Goal: Information Seeking & Learning: Check status

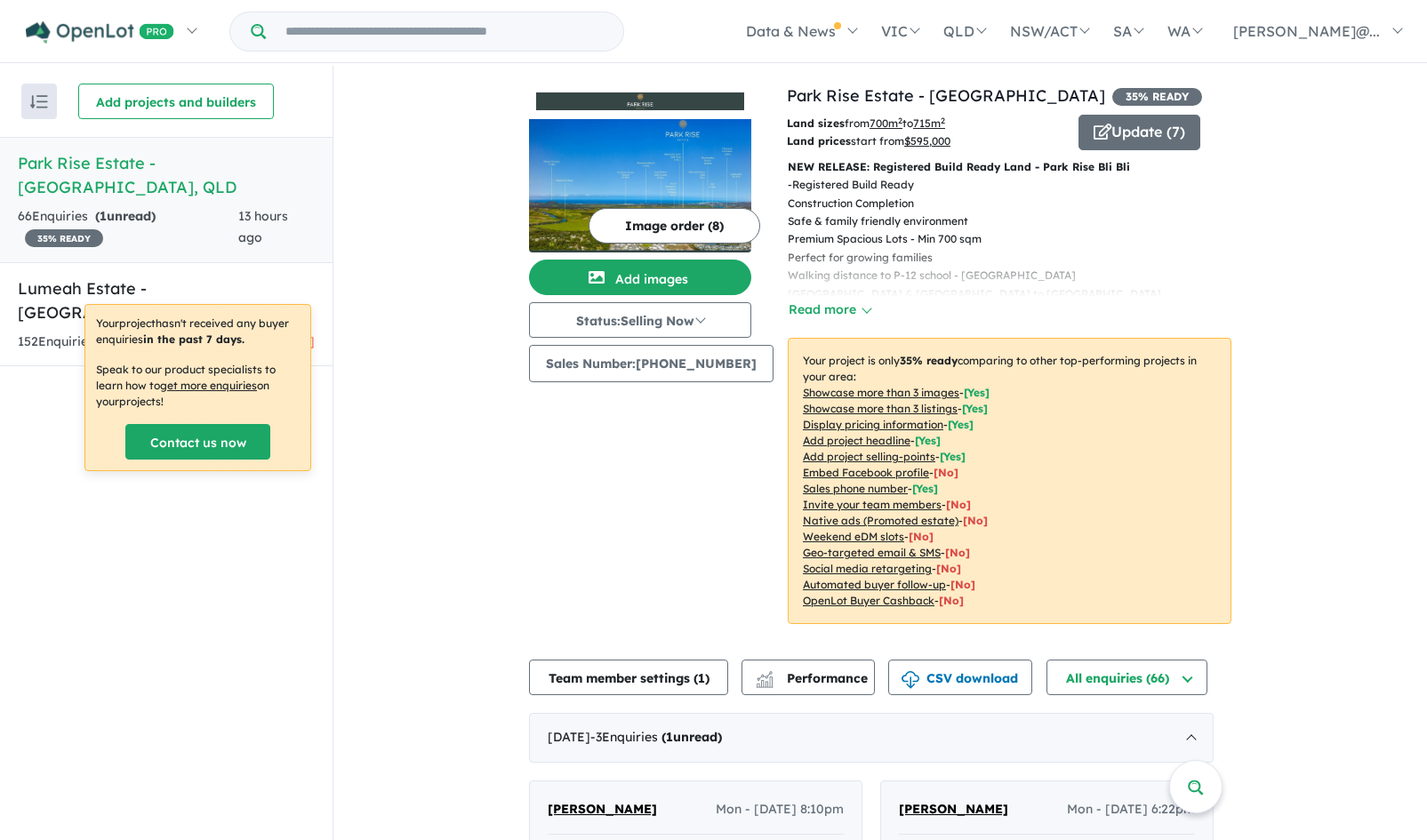
click at [175, 211] on div "66 Enquir ies ( 1 unread) 35 % READY" at bounding box center [128, 227] width 220 height 43
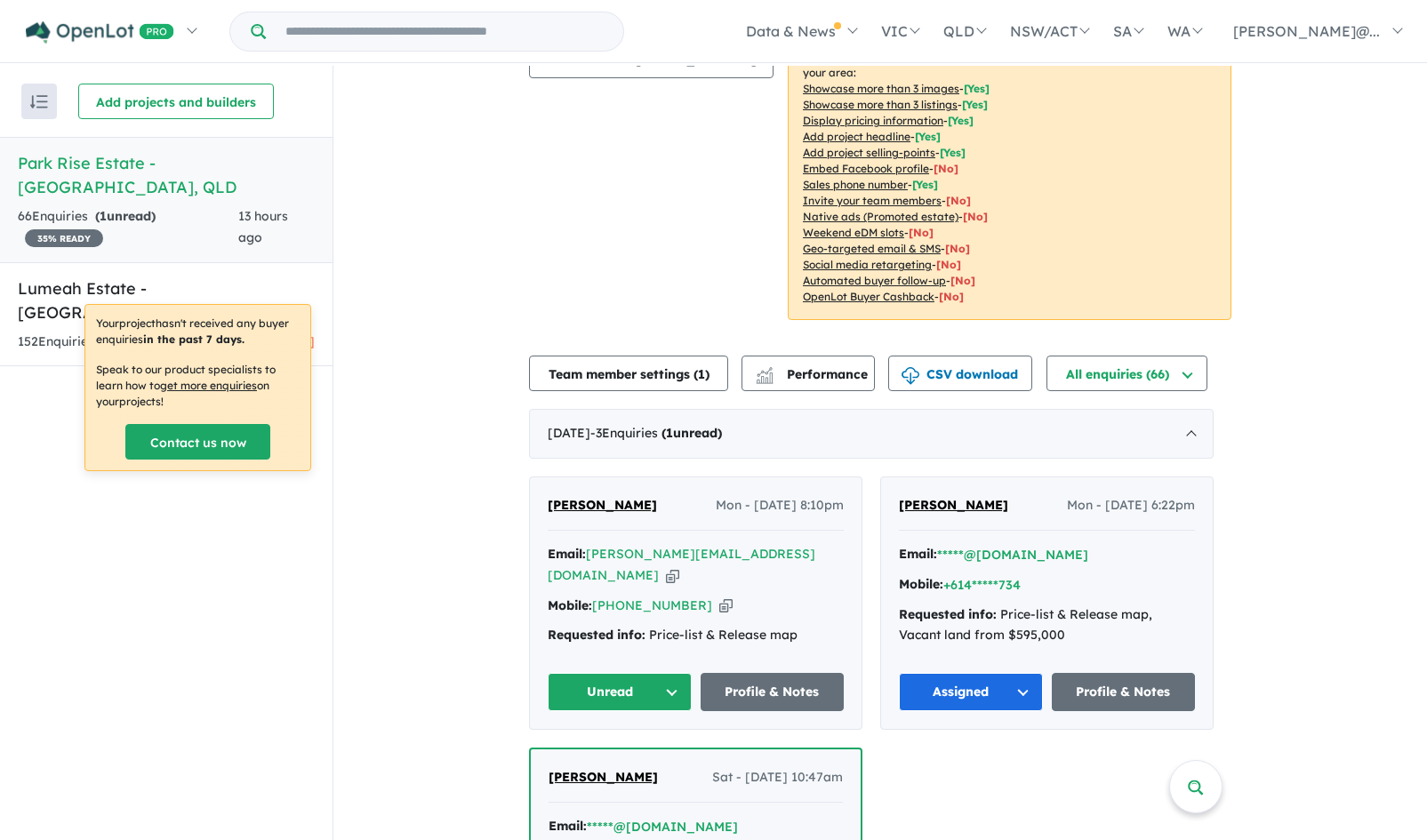
scroll to position [383, 0]
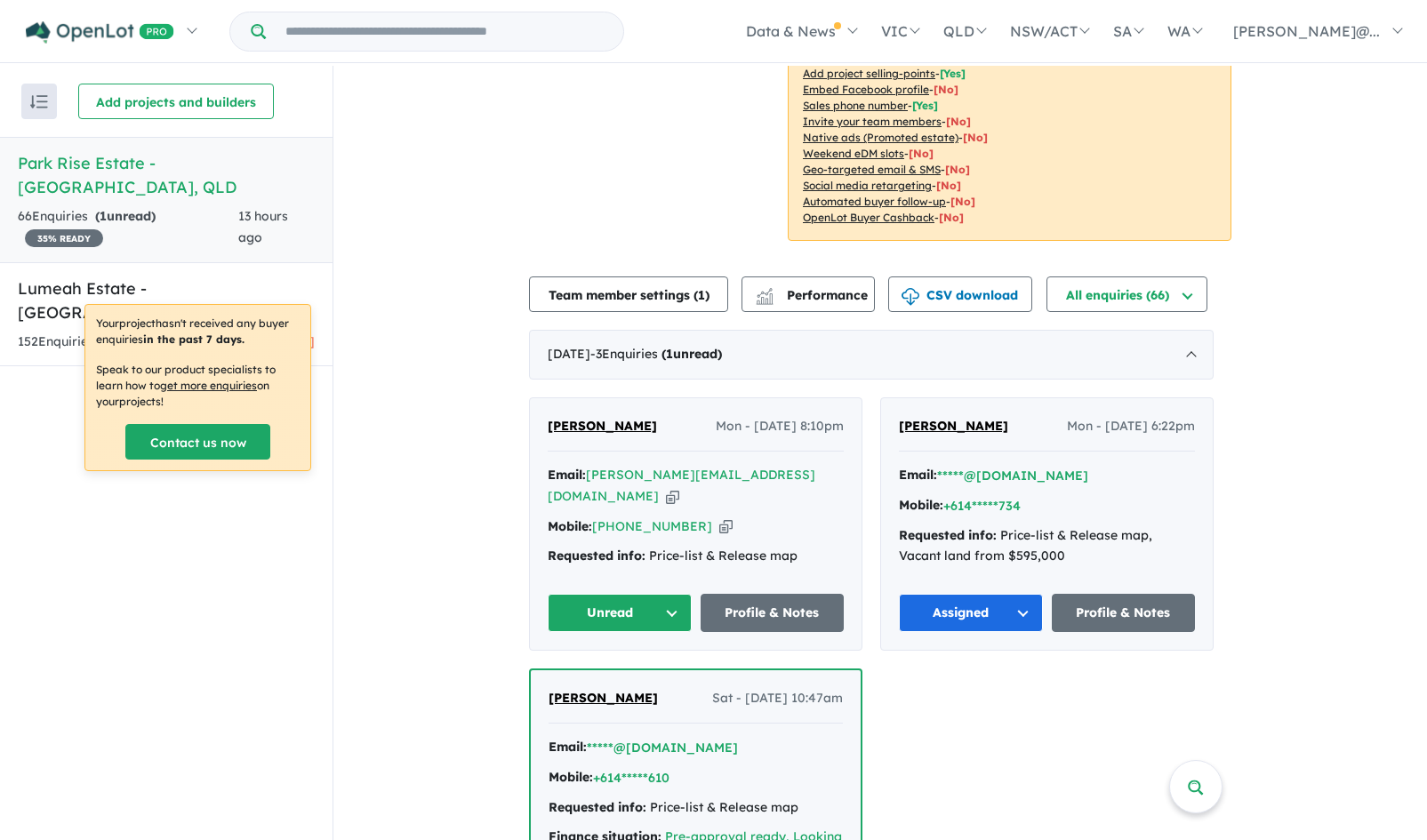
click at [674, 605] on button "Unread" at bounding box center [620, 613] width 144 height 39
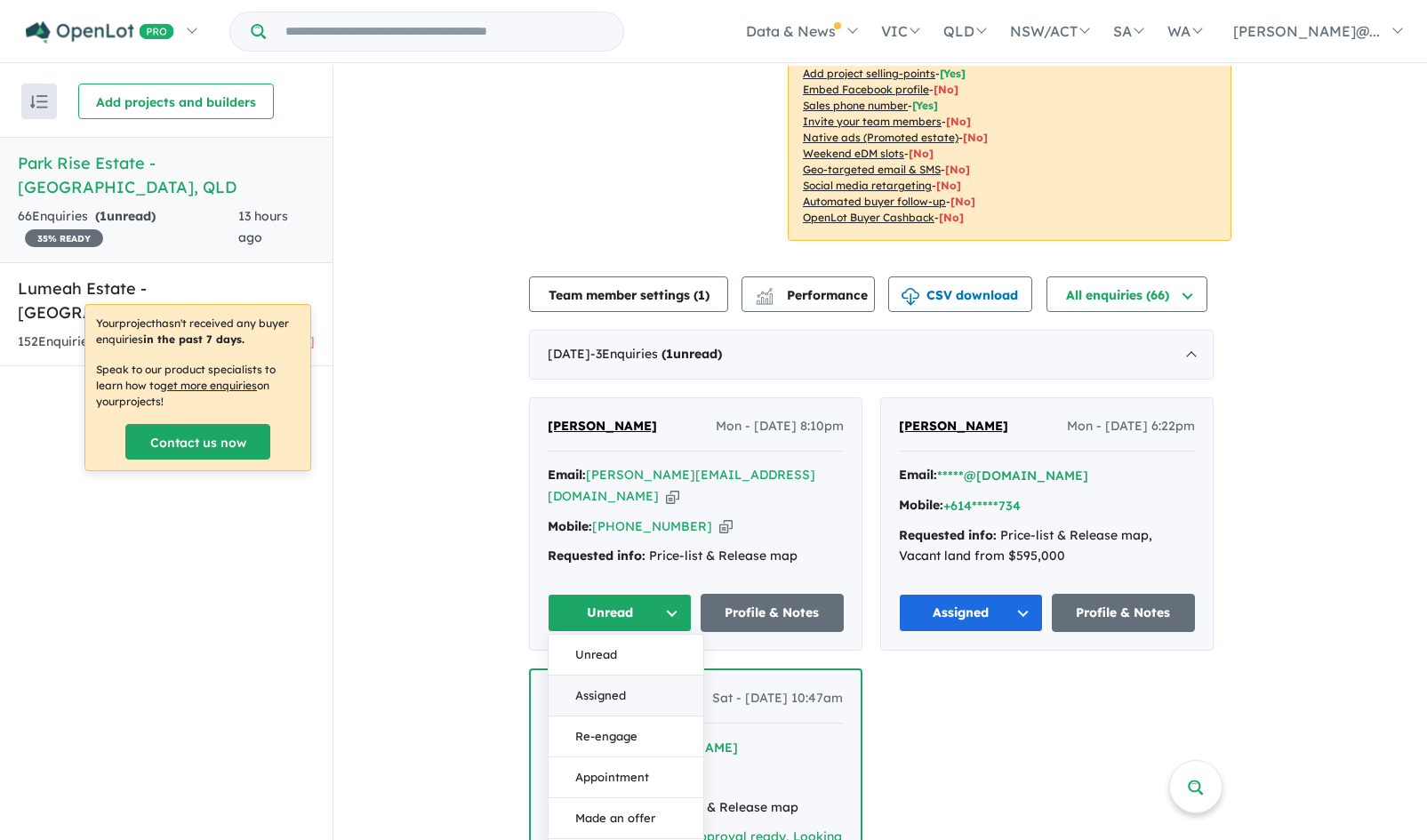
click at [630, 689] on button "Assigned" at bounding box center [626, 696] width 155 height 41
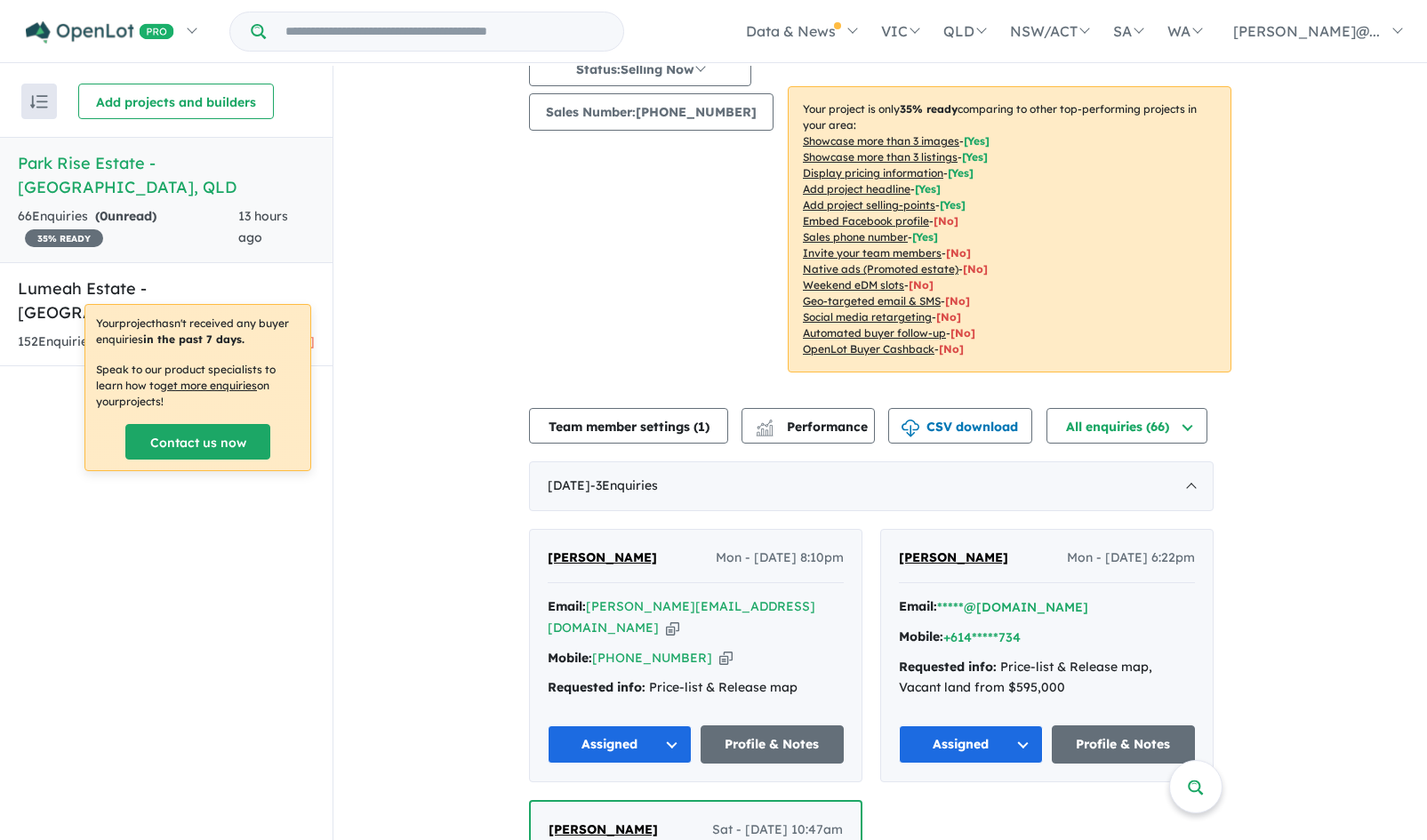
scroll to position [0, 0]
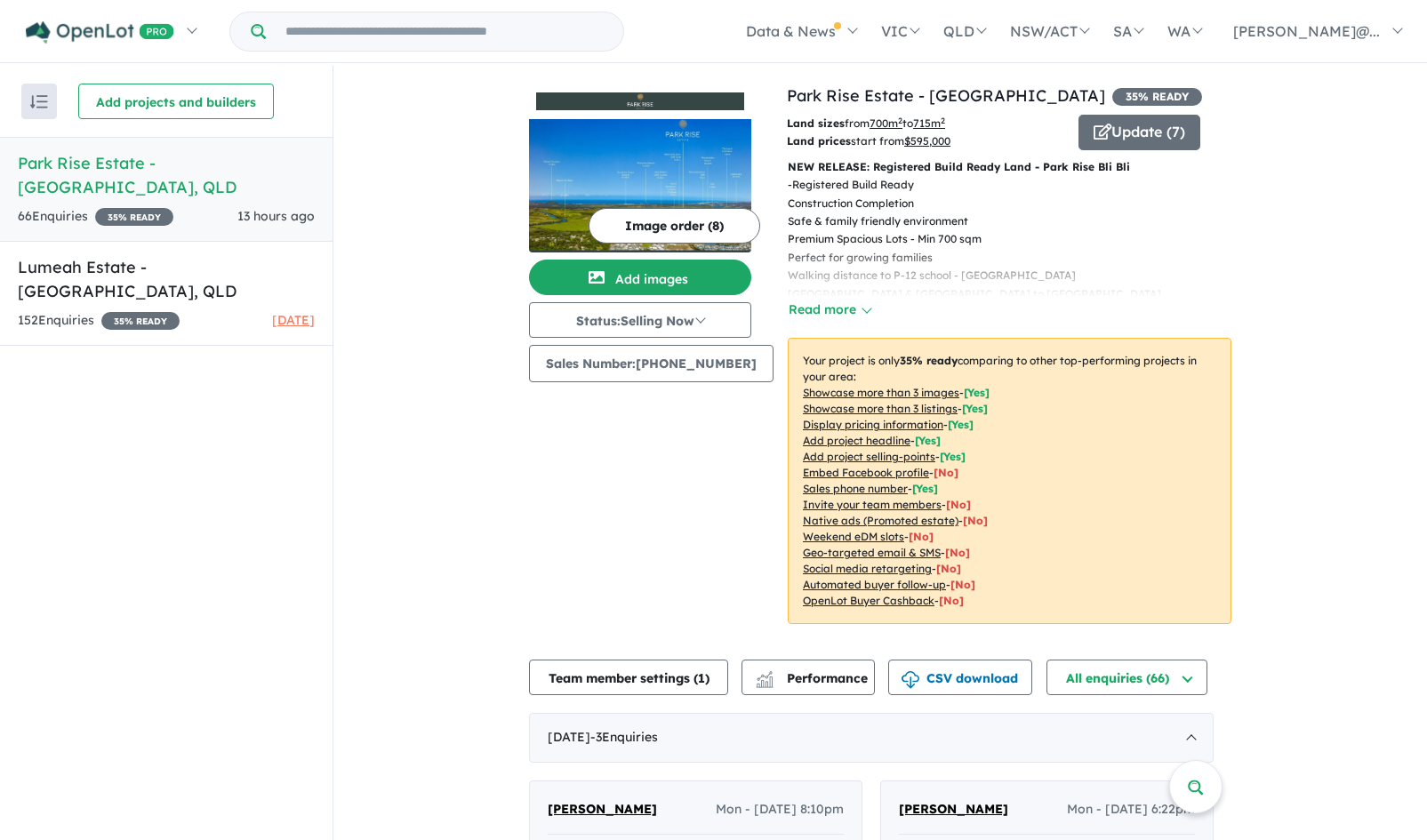
click at [264, 165] on h5 "Park Rise Estate - Bli Bli , QLD" at bounding box center [166, 175] width 297 height 48
